Goal: Transaction & Acquisition: Purchase product/service

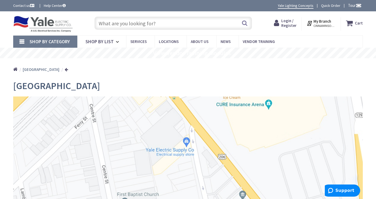
click at [115, 24] on input "text" at bounding box center [172, 23] width 157 height 13
click at [106, 41] on span "Shop By List" at bounding box center [99, 42] width 28 height 6
click at [140, 40] on span "Services" at bounding box center [138, 41] width 16 height 5
click at [175, 42] on span "Locations" at bounding box center [169, 41] width 20 height 5
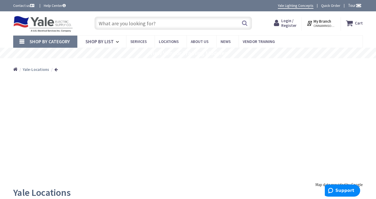
click at [161, 24] on input "text" at bounding box center [172, 23] width 157 height 13
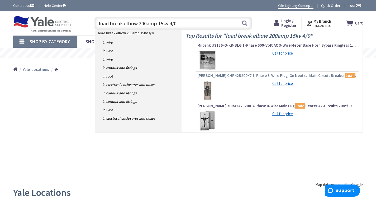
type input "load break elbow 200amp 15kv 4/0"
click at [303, 74] on span "Eaton CHP42B200X7 1-Phase 3-Wire Plug-On Neutral Main Circuit Breaker Load Cent…" at bounding box center [277, 75] width 160 height 5
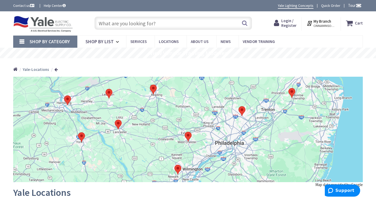
click at [179, 18] on input "text" at bounding box center [172, 23] width 157 height 13
click at [178, 22] on input "text" at bounding box center [172, 23] width 157 height 13
click at [177, 22] on input "text" at bounding box center [172, 23] width 157 height 13
click at [289, 93] on img at bounding box center [291, 93] width 11 height 14
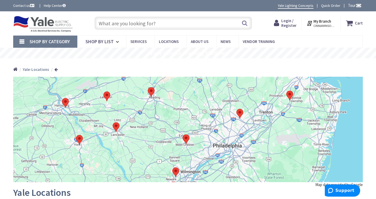
click at [289, 93] on img at bounding box center [289, 96] width 11 height 14
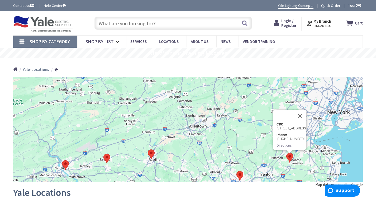
click at [23, 41] on link "Shop By Category" at bounding box center [45, 42] width 64 height 12
